Goal: Task Accomplishment & Management: Manage account settings

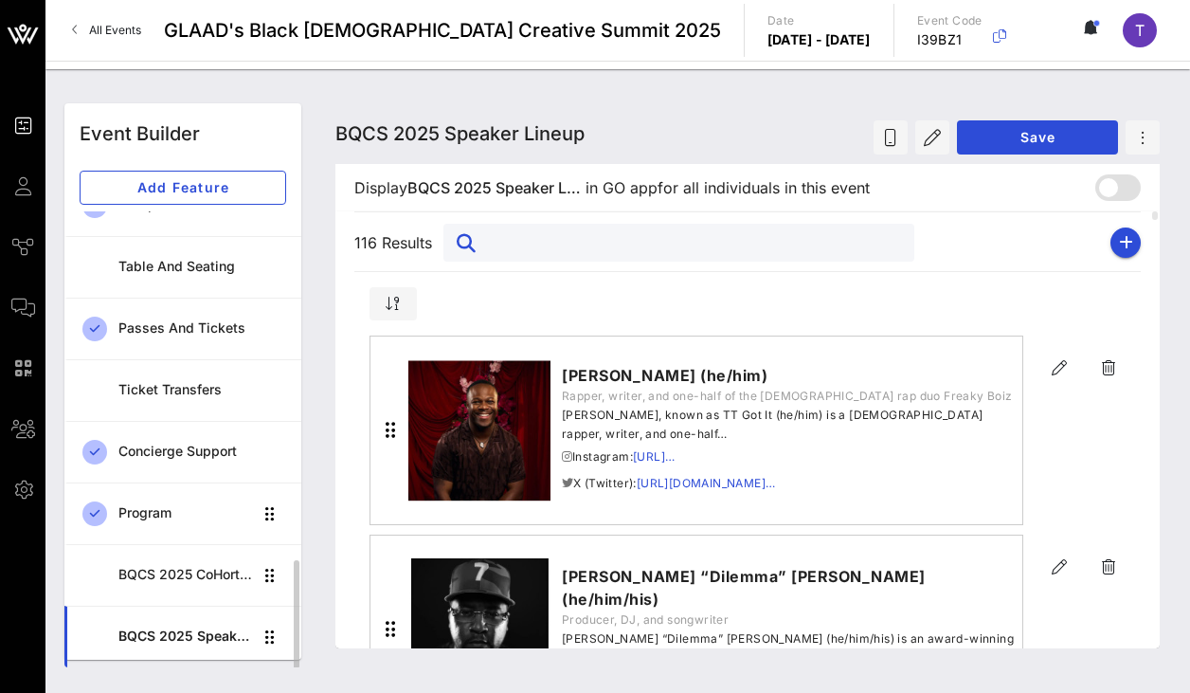
scroll to position [299, 0]
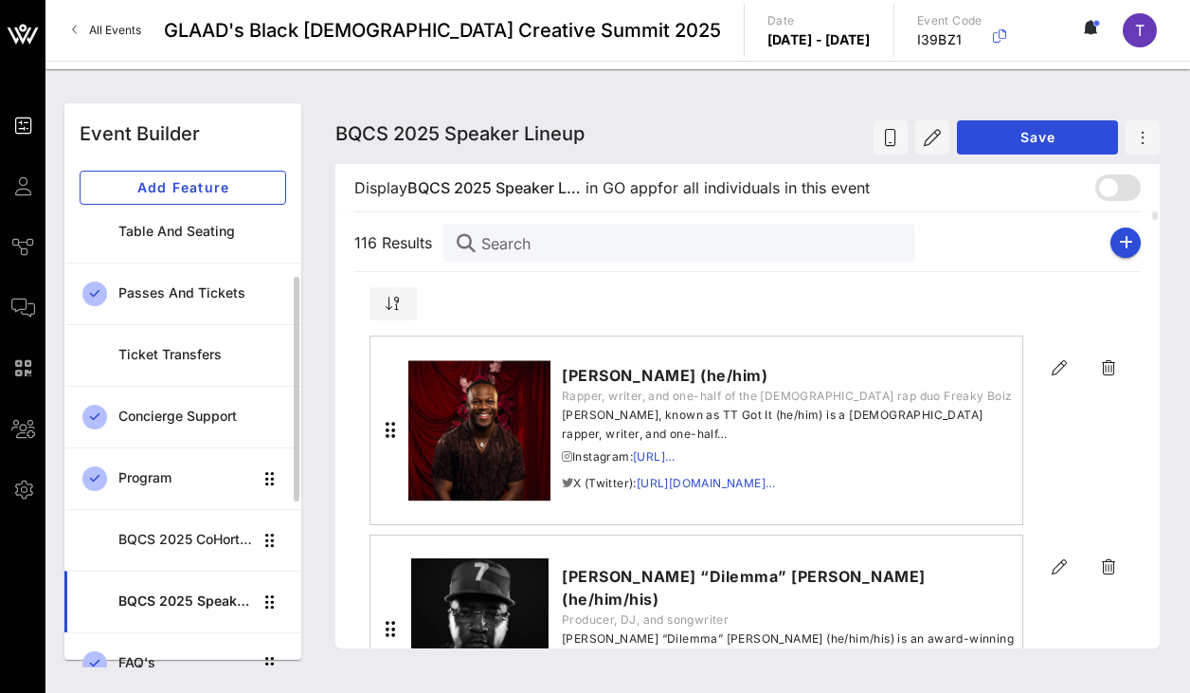
scroll to position [101, 0]
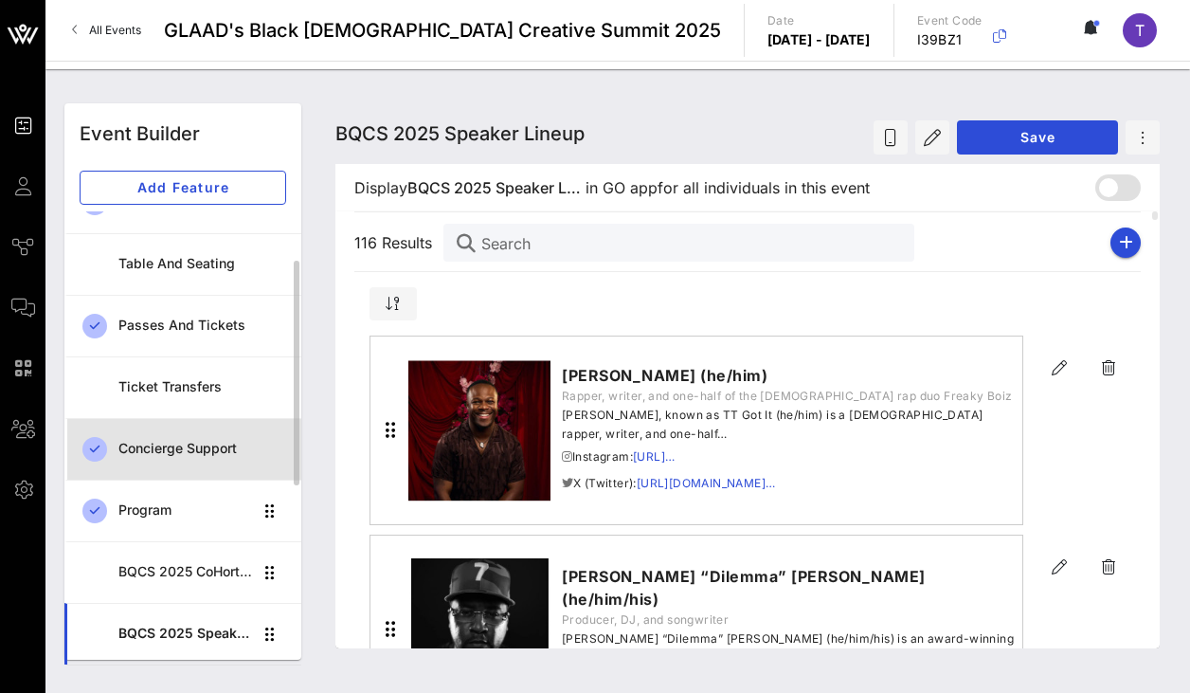
click at [205, 454] on div "Concierge Support" at bounding box center [202, 449] width 168 height 16
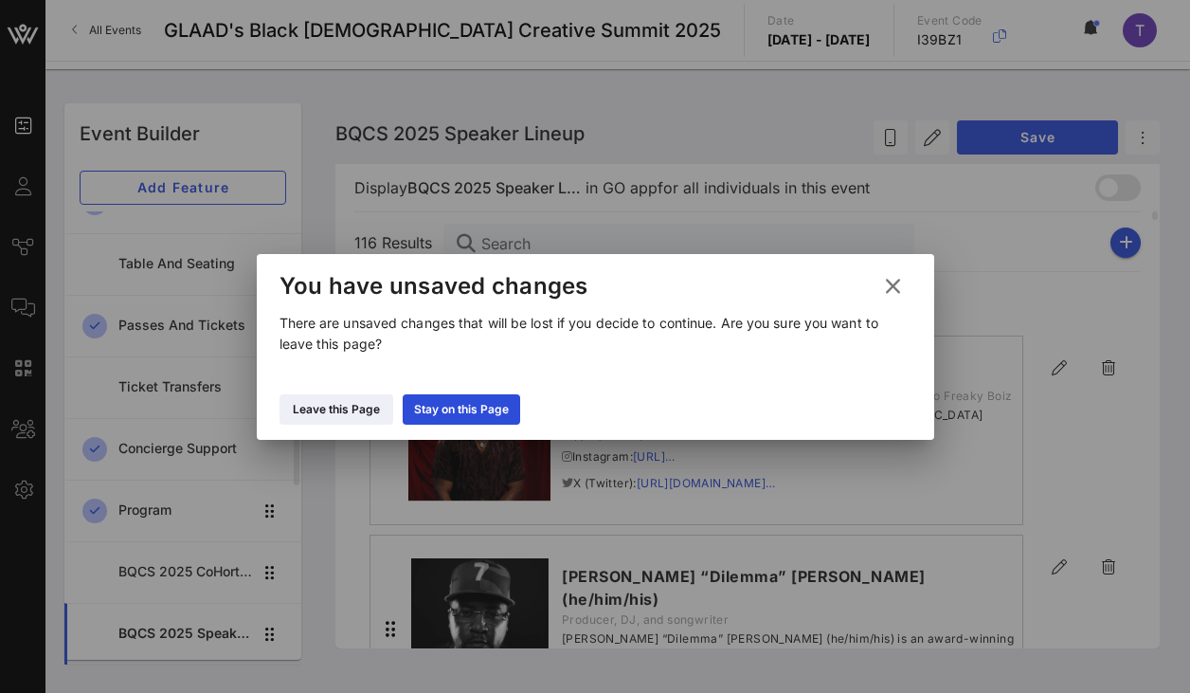
click at [893, 287] on icon at bounding box center [891, 285] width 29 height 27
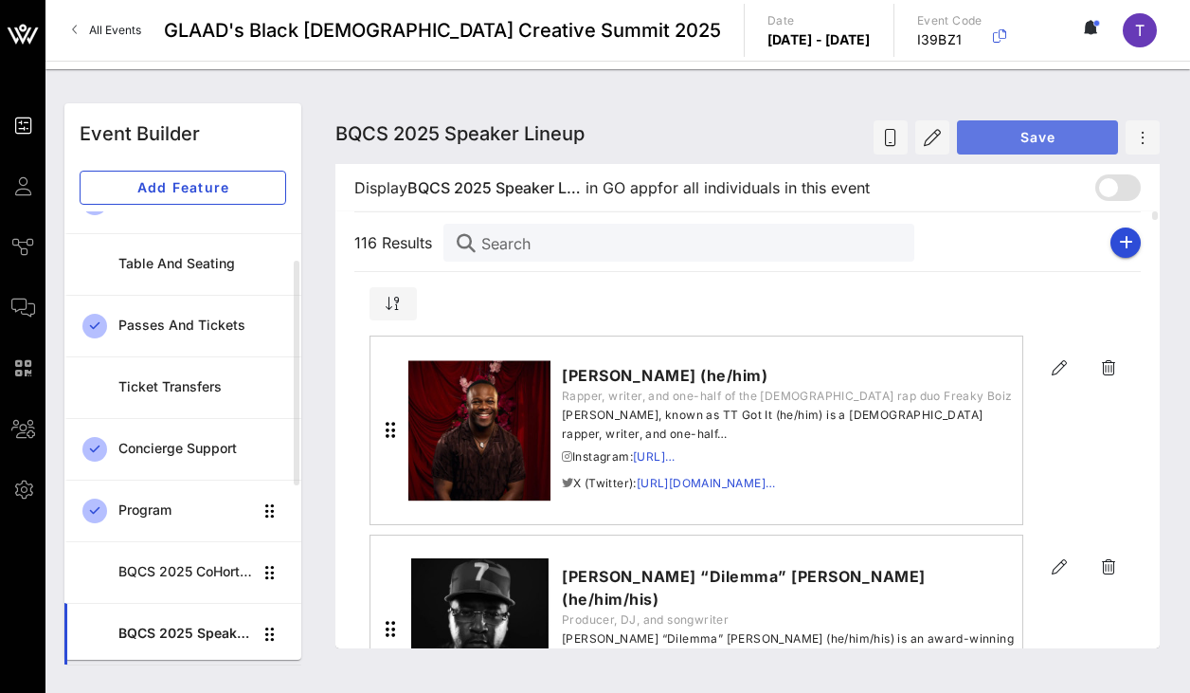
click at [1030, 140] on span "Save" at bounding box center [1037, 137] width 131 height 16
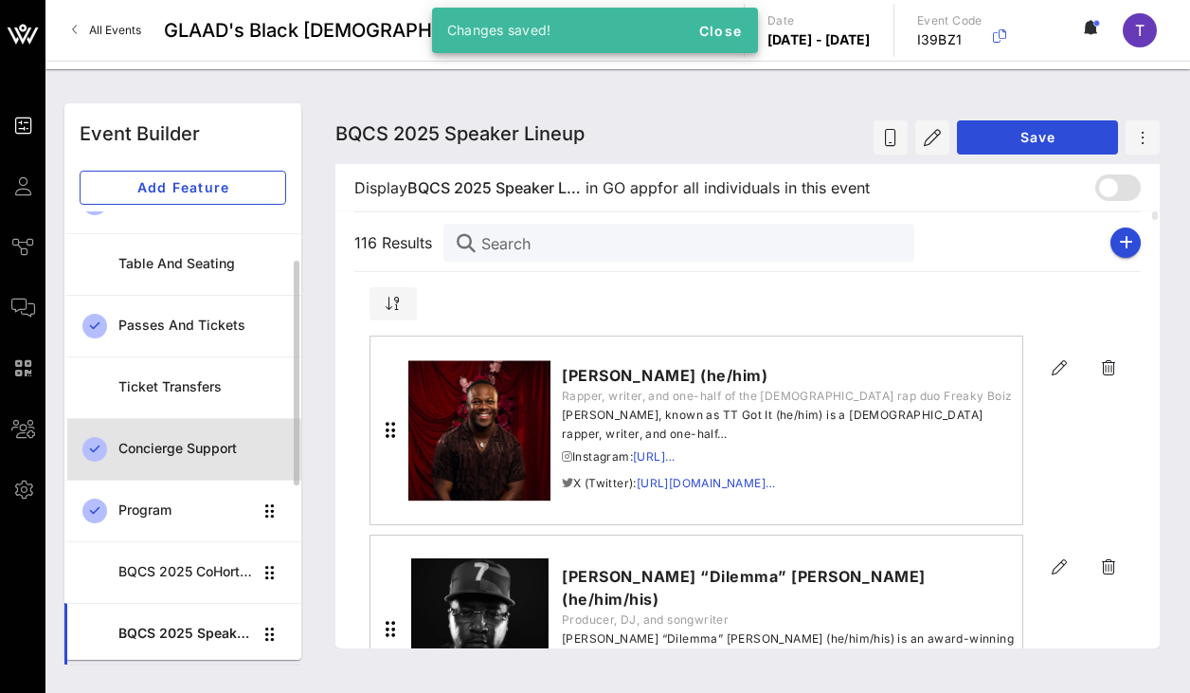
click at [207, 461] on div "Concierge Support" at bounding box center [202, 448] width 168 height 39
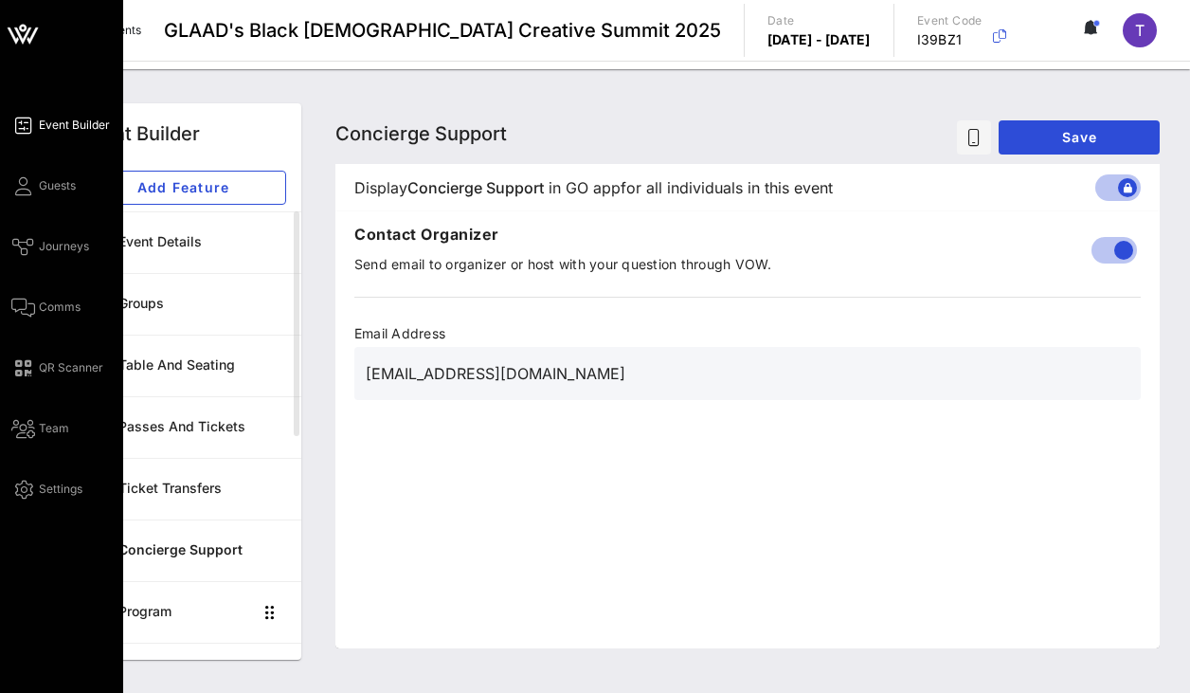
click at [82, 123] on span "Event Builder" at bounding box center [74, 125] width 71 height 17
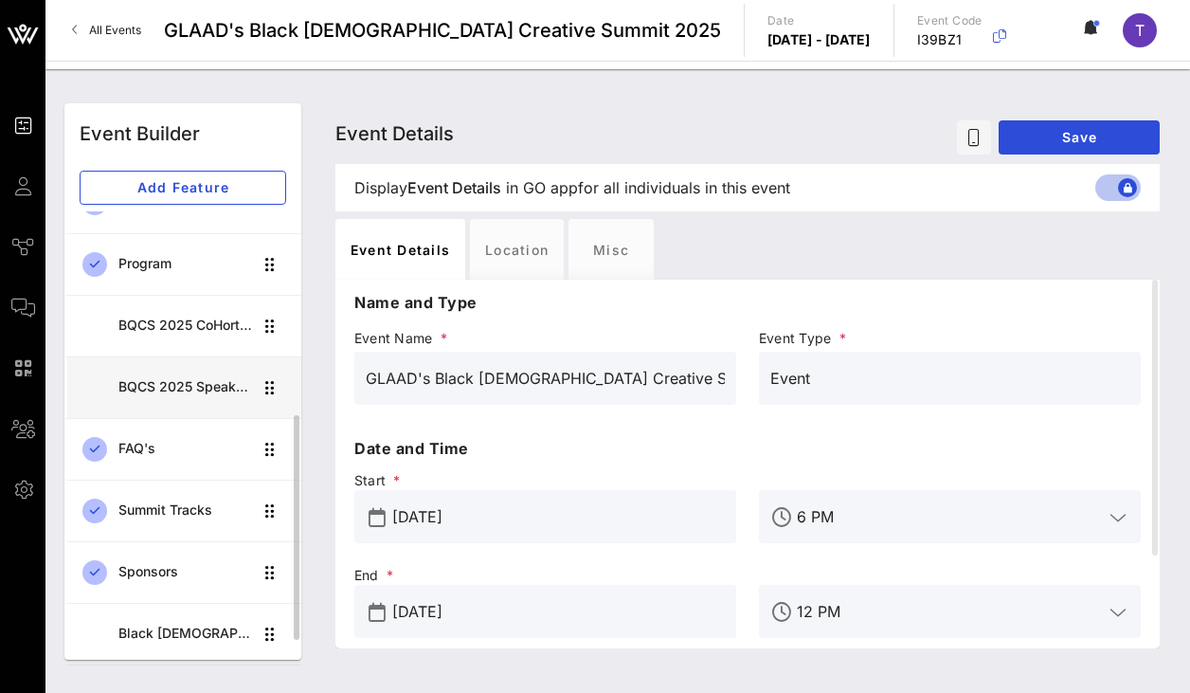
scroll to position [347, 0]
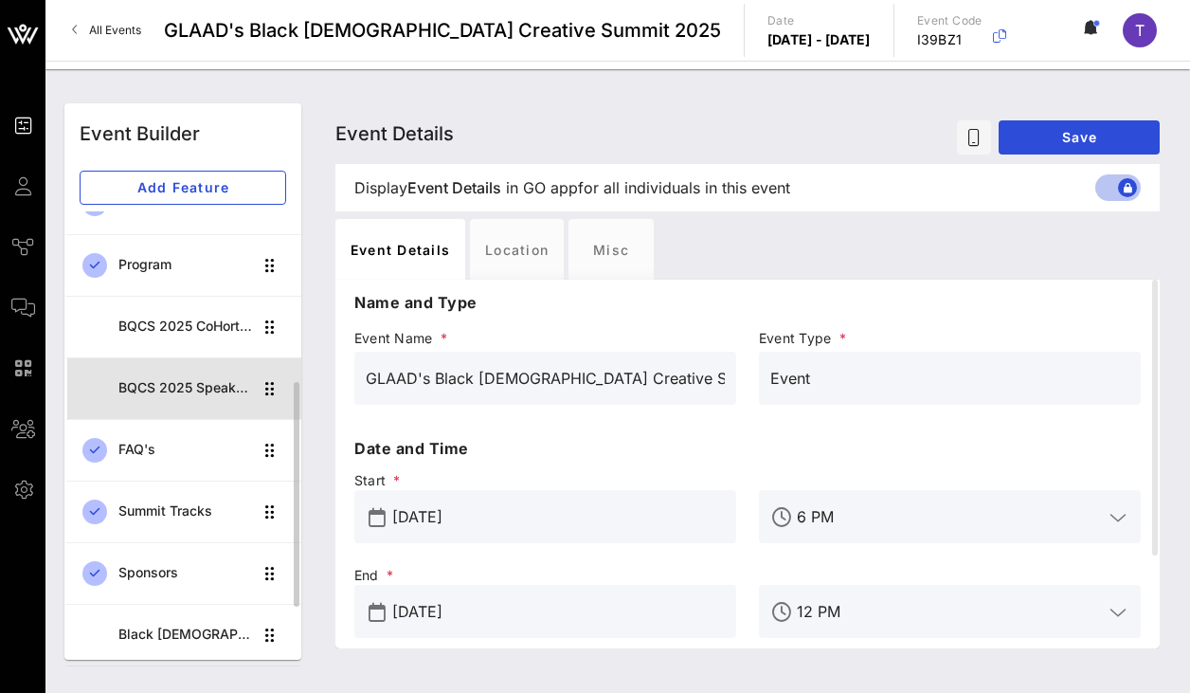
click at [204, 396] on div "BQCS 2025 Speaker Lineup" at bounding box center [185, 388] width 134 height 39
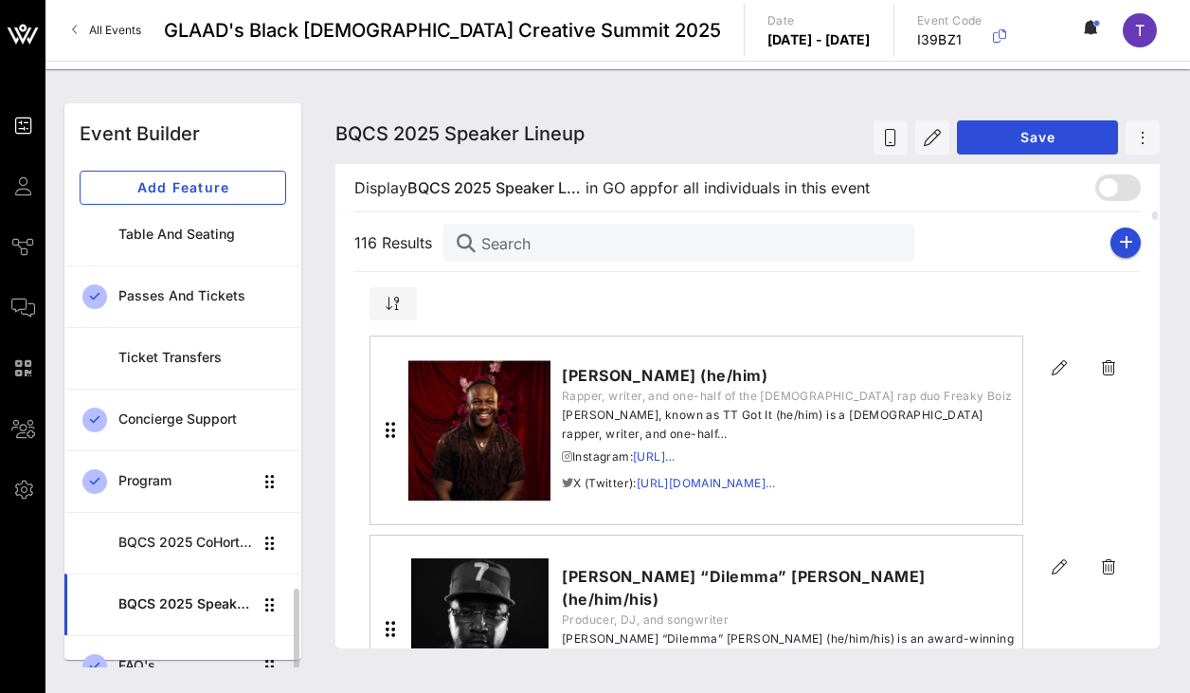
scroll to position [18, 0]
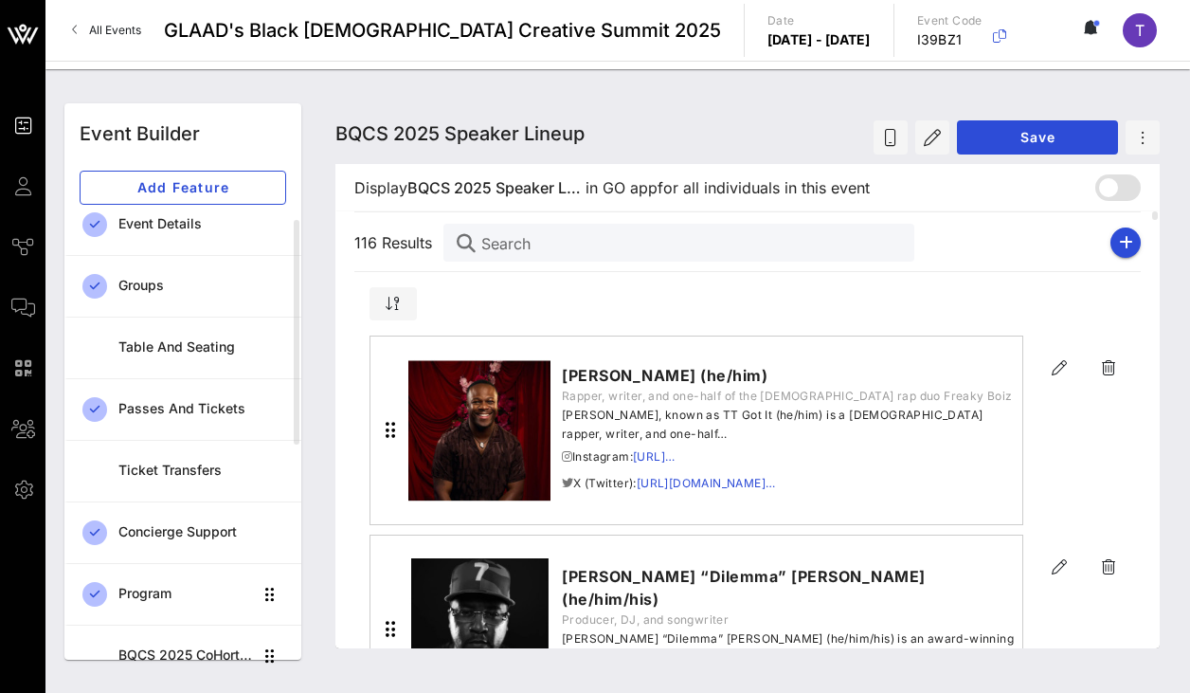
click at [70, 21] on link "All Events" at bounding box center [107, 30] width 92 height 30
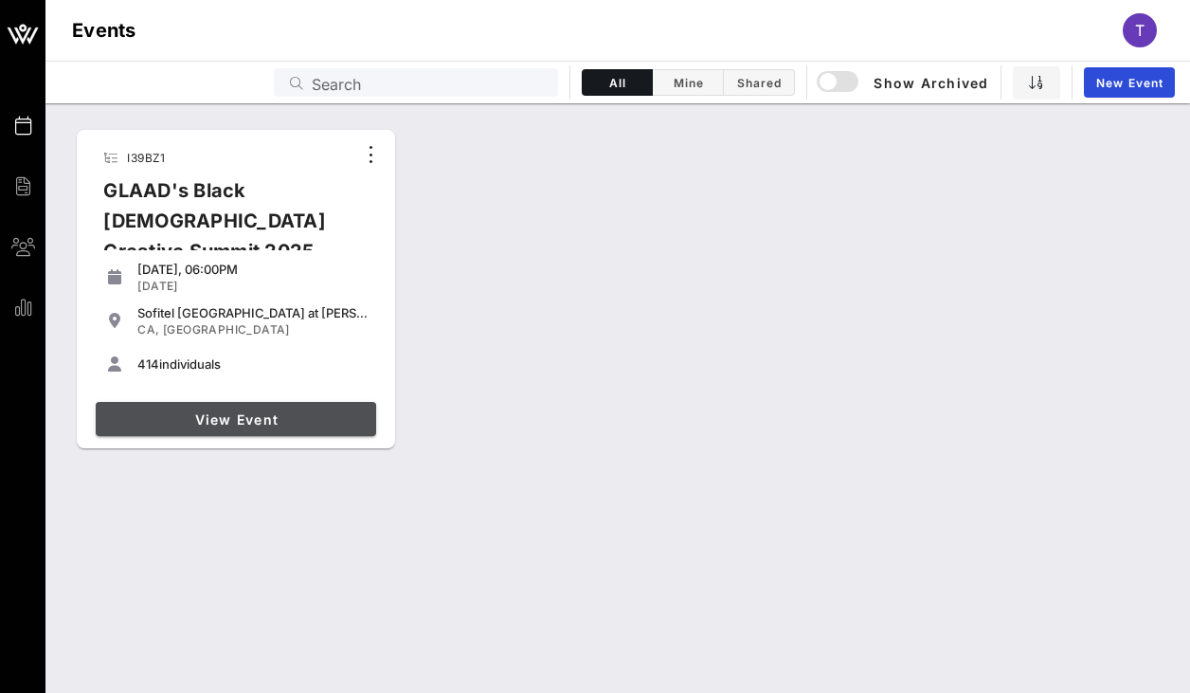
click at [261, 420] on span "View Event" at bounding box center [235, 419] width 265 height 16
